Goal: Task Accomplishment & Management: Use online tool/utility

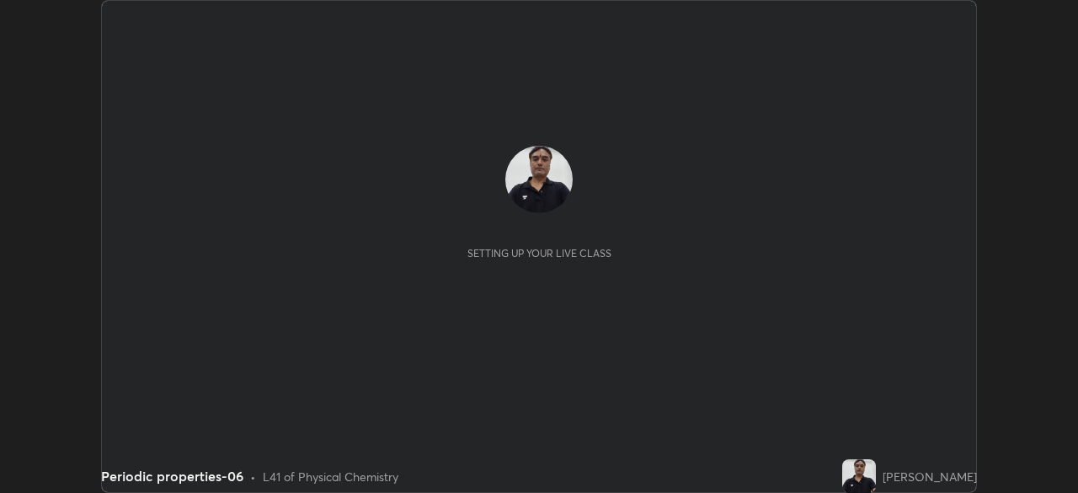
scroll to position [493, 1078]
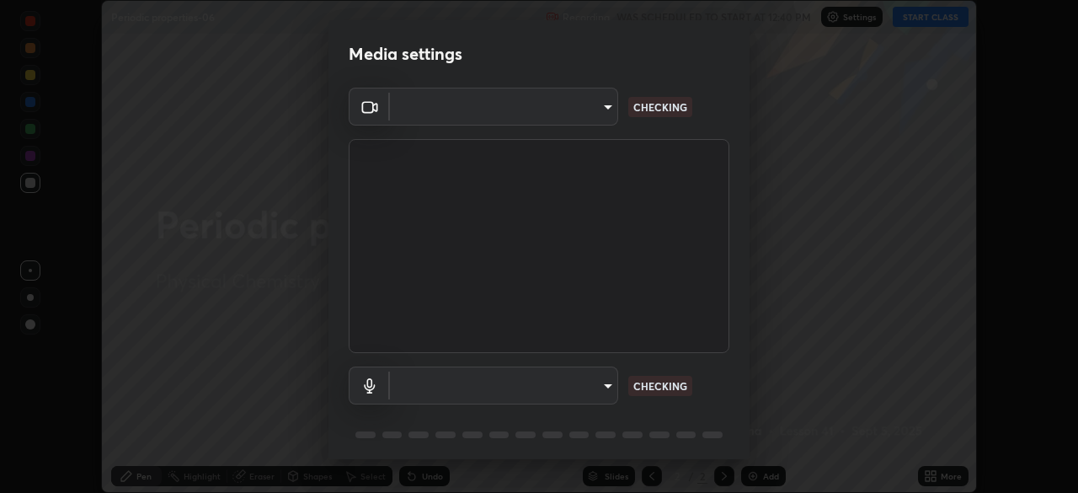
type input "23008043d16b3f933f5d29e9b3769097a1661712bf7e9030f0d00f953f479f19"
type input "ce8bbd661dce354a58a25af5271b3c1bd1d853cc8608d8e3321a5e34fd7f7726"
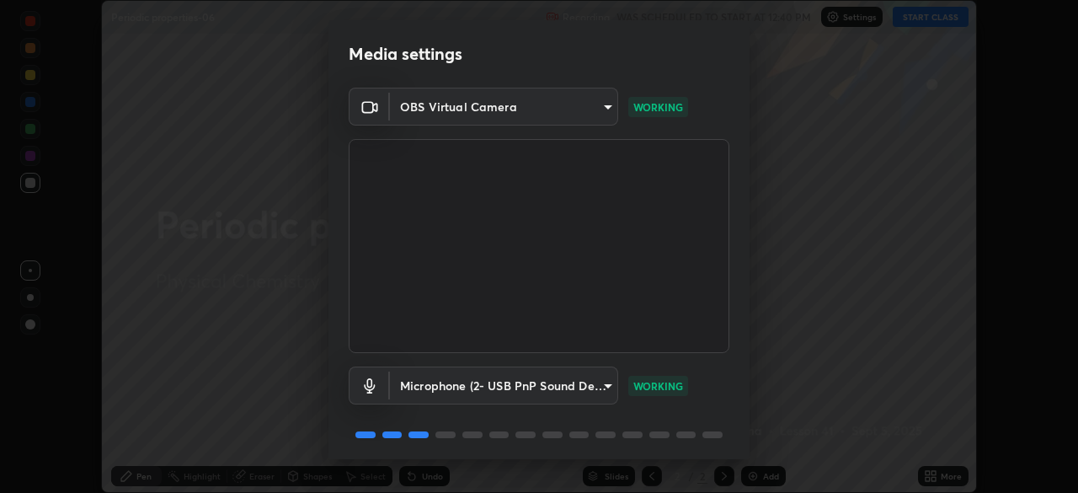
scroll to position [60, 0]
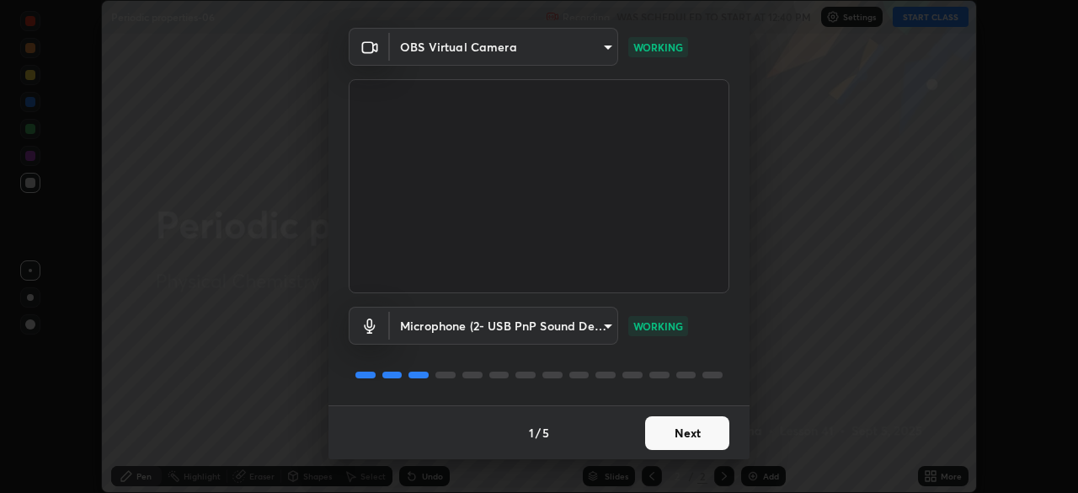
click at [679, 429] on button "Next" at bounding box center [687, 433] width 84 height 34
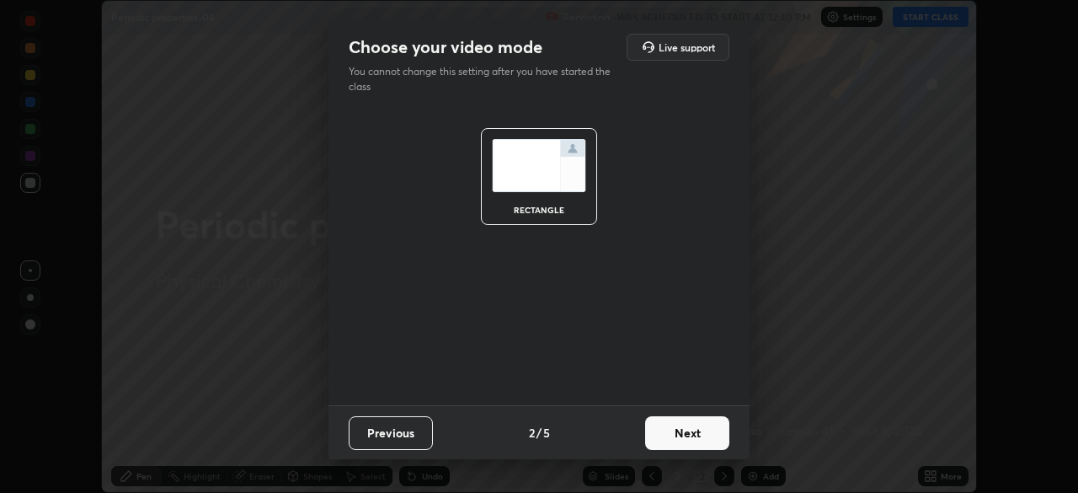
click at [681, 435] on button "Next" at bounding box center [687, 433] width 84 height 34
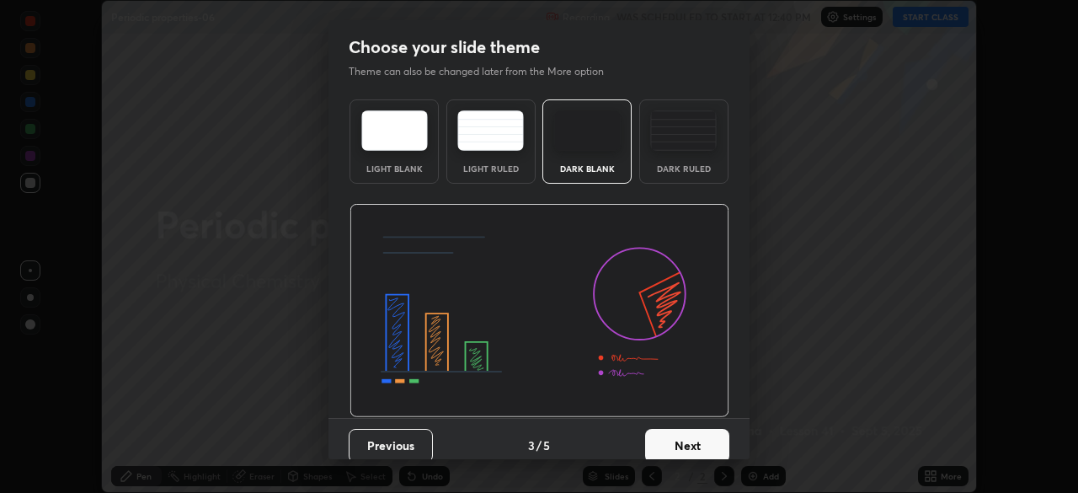
click at [681, 435] on button "Next" at bounding box center [687, 446] width 84 height 34
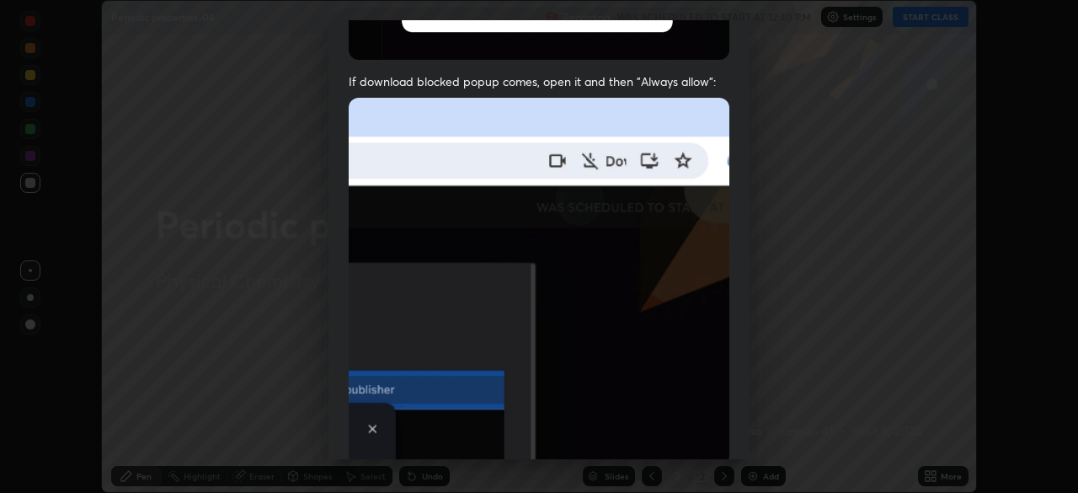
scroll to position [403, 0]
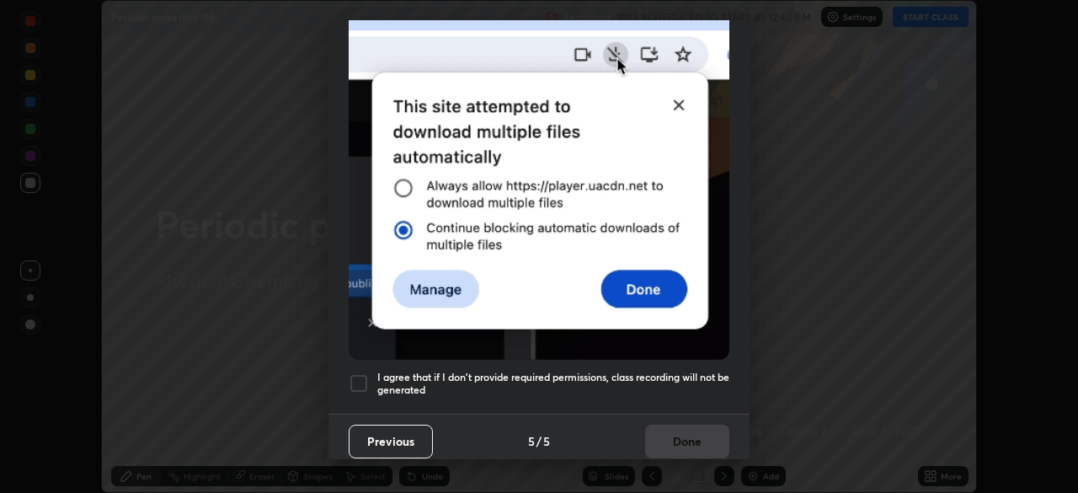
click at [364, 373] on div at bounding box center [359, 383] width 20 height 20
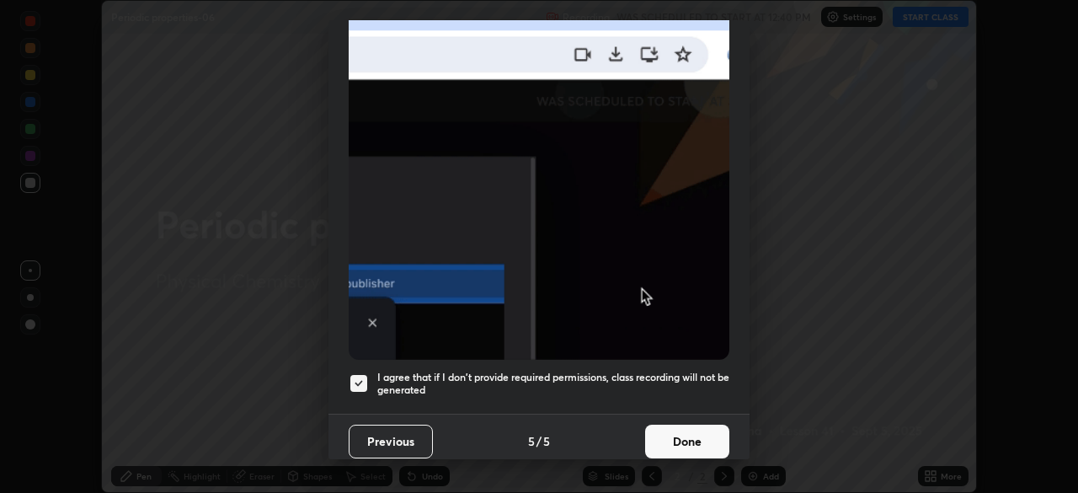
click at [673, 437] on button "Done" at bounding box center [687, 441] width 84 height 34
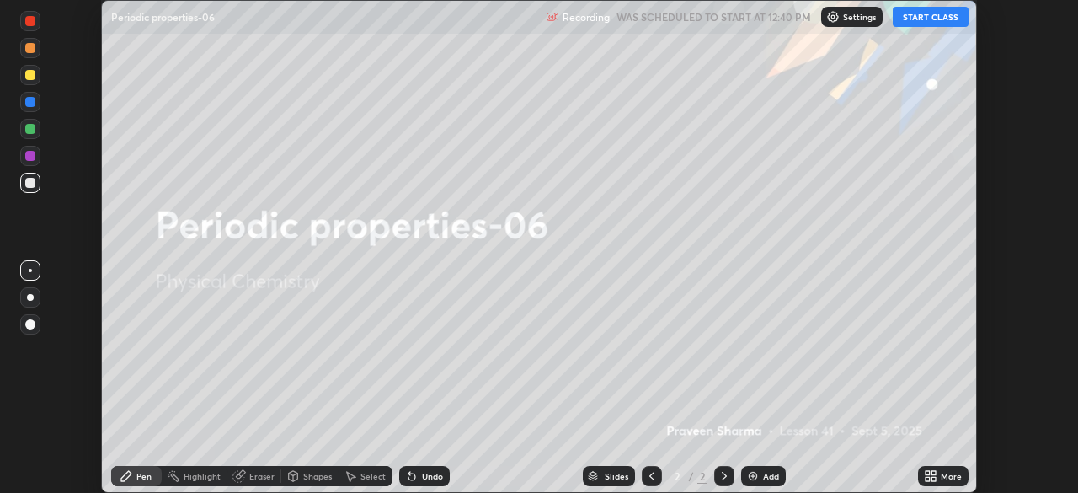
click at [1, 329] on div "Setting up your live class" at bounding box center [539, 246] width 1078 height 493
click at [18, 316] on div at bounding box center [30, 324] width 27 height 27
click at [8, 336] on div "Setting up your live class" at bounding box center [539, 246] width 1078 height 493
click at [927, 14] on button "START CLASS" at bounding box center [931, 17] width 76 height 20
